Goal: Navigation & Orientation: Understand site structure

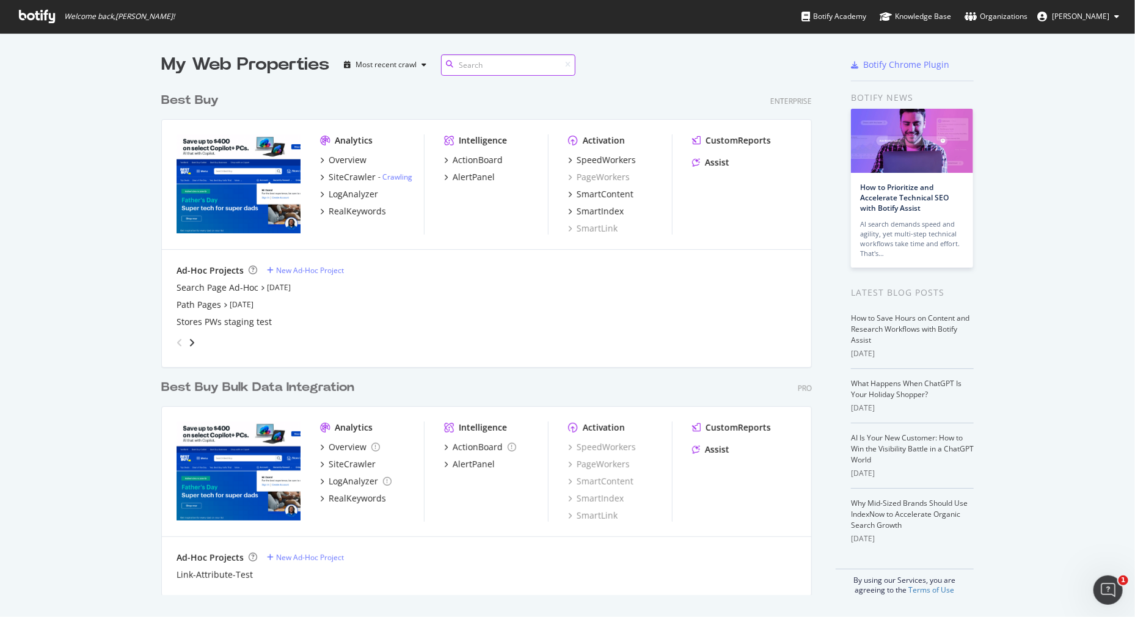
scroll to position [608, 1117]
click at [81, 130] on div "My Web Properties Most recent crawl Best Buy Enterprise Analytics Overview Site…" at bounding box center [567, 324] width 1135 height 582
click at [107, 574] on div "My Web Properties Most recent crawl Best Buy Enterprise Analytics Overview Site…" at bounding box center [567, 324] width 1135 height 582
